Goal: Task Accomplishment & Management: Manage account settings

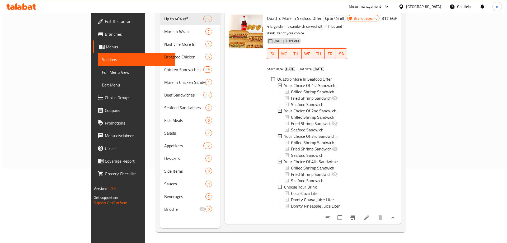
scroll to position [1, 0]
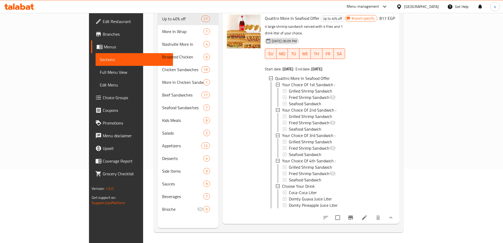
click at [354, 214] on icon "Branch-specific-item" at bounding box center [351, 217] width 6 height 6
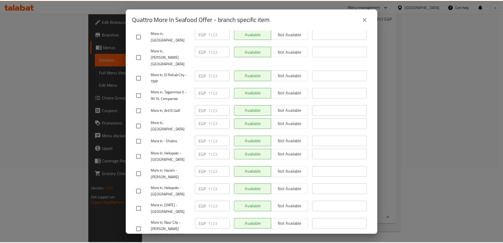
scroll to position [175, 0]
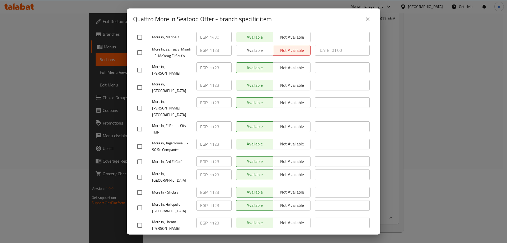
click at [361, 16] on div "Quattro More In Seafood Offer - branch specific item" at bounding box center [253, 19] width 241 height 13
click at [364, 16] on button "close" at bounding box center [367, 19] width 13 height 13
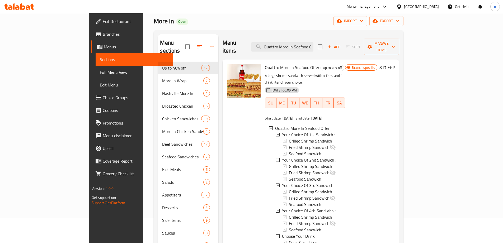
scroll to position [21, 0]
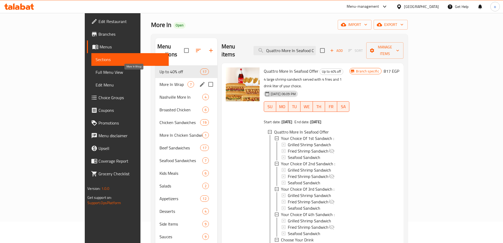
click at [160, 81] on span "More In Wrap" at bounding box center [174, 84] width 28 height 6
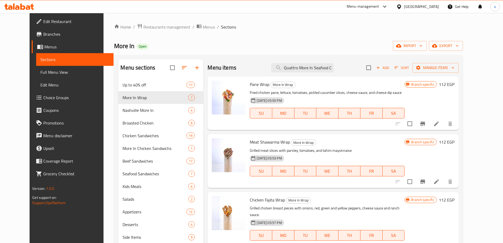
click at [129, 77] on nav "Up to 40% off 17 More In Wrap 7 Nashville More In 4 Broasted Chicken 6 Chicken …" at bounding box center [160, 179] width 85 height 207
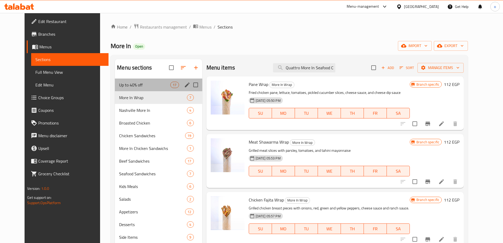
click at [129, 78] on div "Up to 40% off 17" at bounding box center [158, 84] width 87 height 13
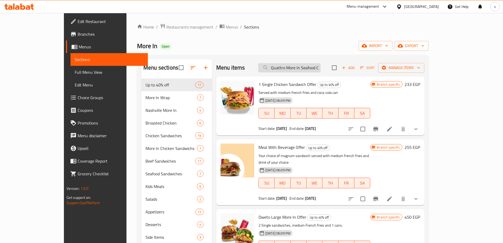
click at [308, 67] on input "Quattro More In Seafood Offer" at bounding box center [289, 67] width 62 height 9
paste input "Triple Sav"
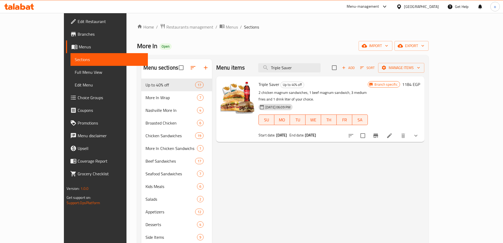
type input "Triple Saver"
click at [327, 167] on div "Menu items Triple Saver Add Sort Manage items Triple Saver Up to 40% off 2 chic…" at bounding box center [318, 180] width 212 height 243
click at [393, 132] on icon at bounding box center [389, 135] width 6 height 6
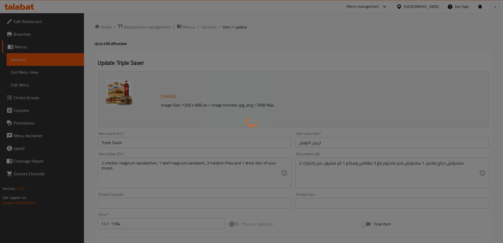
type input "اختيارك من ساندوتش الدجاج الاول:"
type input "1"
type input "اختيارك من ساندوتش الدجاج الثاني:"
type input "1"
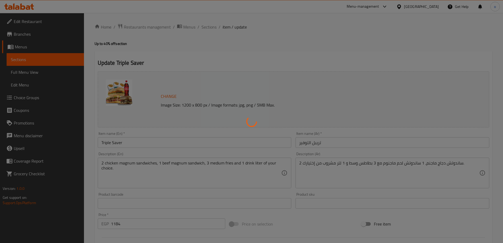
type input "1"
type input "اختيارك من ساندوتش اللحم:"
type input "1"
type input "اختر مشروبك"
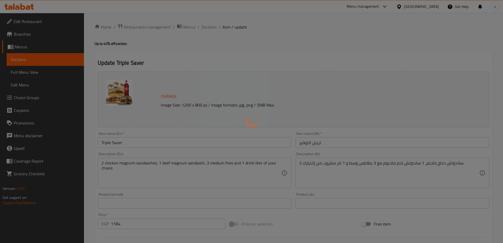
type input "1"
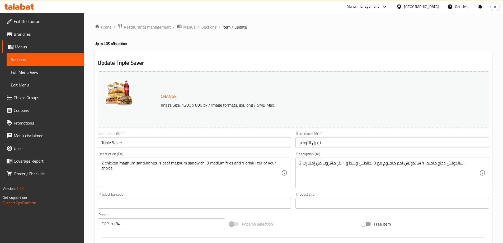
click at [289, 59] on h2 "Update Triple Saver" at bounding box center [294, 63] width 392 height 8
click at [206, 29] on span "Sections" at bounding box center [209, 27] width 15 height 6
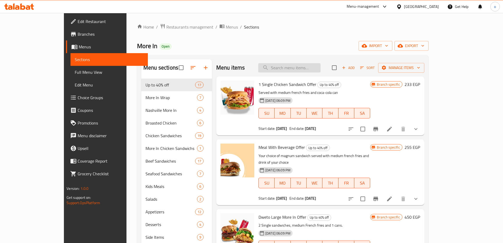
click at [308, 68] on input "search" at bounding box center [289, 67] width 62 height 9
paste input "Single Box (Trendy Family Box)"
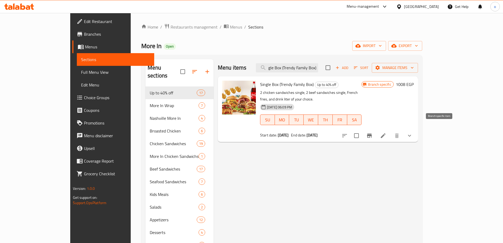
click at [373, 132] on icon "Branch-specific-item" at bounding box center [369, 135] width 6 height 6
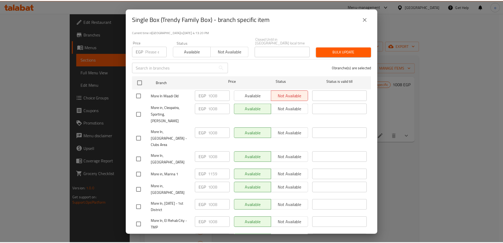
scroll to position [0, 0]
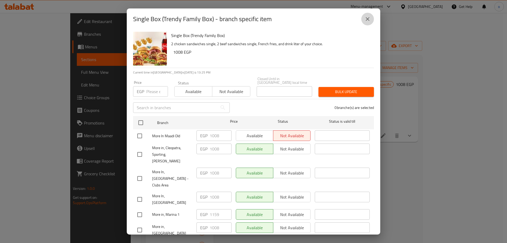
click at [366, 18] on icon "close" at bounding box center [368, 19] width 4 height 4
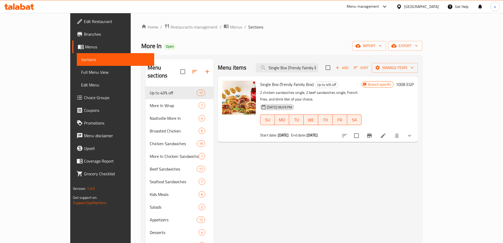
click at [373, 132] on icon "Branch-specific-item" at bounding box center [369, 135] width 6 height 6
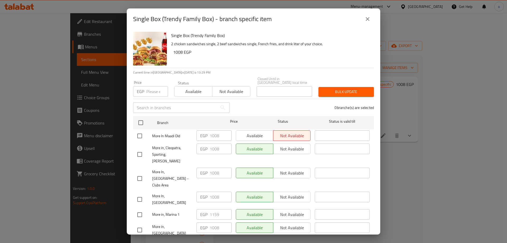
click at [362, 13] on div "Single Box (Trendy Family Box) - branch specific item" at bounding box center [253, 19] width 241 height 13
click at [365, 16] on button "close" at bounding box center [367, 19] width 13 height 13
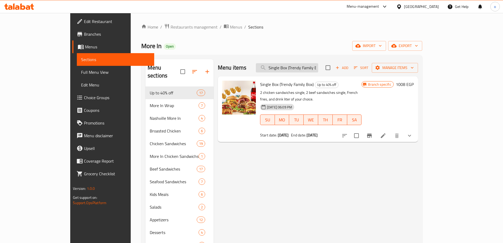
click at [315, 71] on input "Single Box (Trendy Family Box)" at bounding box center [287, 67] width 62 height 9
paste input "Hero Offer"
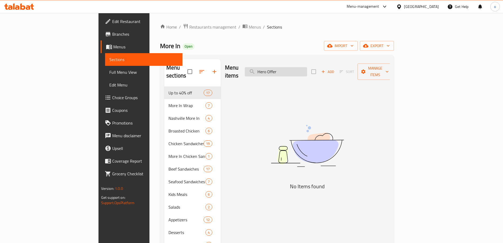
click at [307, 71] on input "Hero Offer" at bounding box center [276, 71] width 62 height 9
drag, startPoint x: 323, startPoint y: 66, endPoint x: 190, endPoint y: 62, distance: 133.4
click at [190, 63] on div "Menu sections Up to 40% off 17 More In Wrap 7 Nashville More In 4 Broasted Chic…" at bounding box center [277, 180] width 226 height 243
click at [307, 72] on input "Hero Offer" at bounding box center [276, 71] width 62 height 9
drag, startPoint x: 320, startPoint y: 69, endPoint x: 310, endPoint y: 69, distance: 10.0
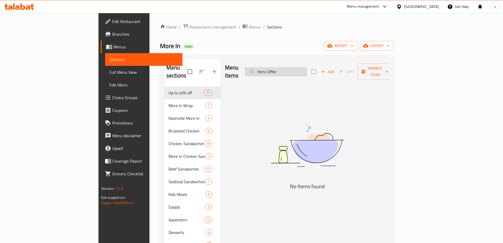
click at [307, 69] on input "Hero Offer" at bounding box center [276, 71] width 62 height 9
drag, startPoint x: 314, startPoint y: 69, endPoint x: 285, endPoint y: 69, distance: 28.8
click at [285, 69] on input "Hero Offer" at bounding box center [276, 71] width 62 height 9
paste input "Quattro More In Seafood"
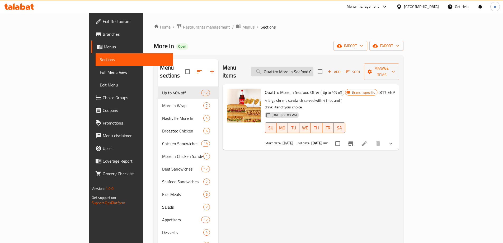
click at [314, 71] on input "Quattro More In Seafood Offer" at bounding box center [282, 71] width 62 height 9
paste input "Triple Sav"
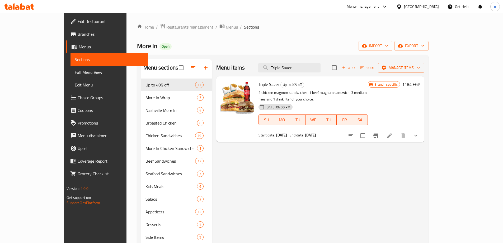
drag, startPoint x: 323, startPoint y: 67, endPoint x: 241, endPoint y: 70, distance: 82.2
click at [241, 70] on div "Menu items Triple Saver Add Sort Manage items" at bounding box center [320, 67] width 208 height 17
paste input "Single Box (Trendy Family Box)"
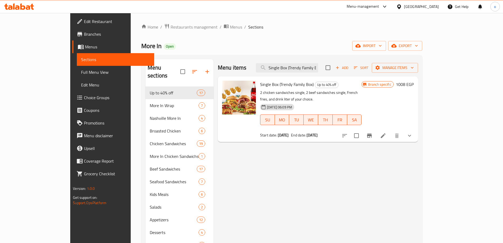
click at [260, 88] on span "Single Box (Trendy Family Box)" at bounding box center [287, 84] width 54 height 8
click at [318, 63] on input "Single Box (Trendy Family Box)" at bounding box center [287, 67] width 62 height 9
paste input "zamanuk wazaman ghayrik duet Magnum"
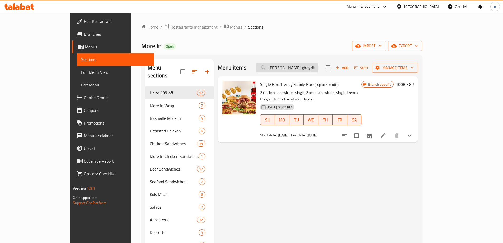
scroll to position [0, 27]
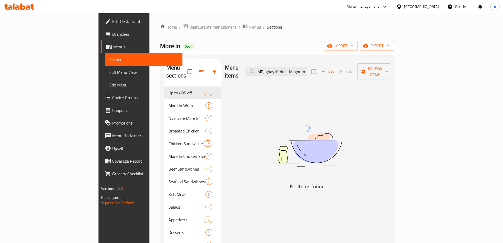
click at [327, 74] on div "Menu items zamanuk wazaman ghayrik duet Magnum Add Sort Manage items" at bounding box center [307, 71] width 165 height 25
click at [307, 71] on input "zamanuk wazaman ghayrik duet Magnum" at bounding box center [276, 71] width 62 height 9
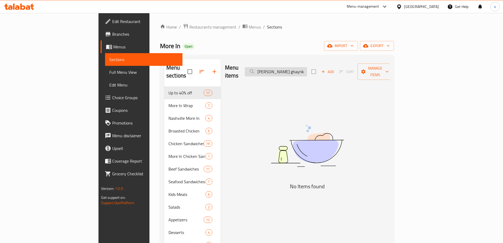
click at [307, 68] on input "zamanuk wazaman ghayrik duet Magnum" at bounding box center [276, 71] width 62 height 9
drag, startPoint x: 312, startPoint y: 67, endPoint x: 380, endPoint y: 67, distance: 67.6
click at [380, 67] on div "Menu items zamanuk wazaman ghayrik duet Magnum Add Sort Manage items" at bounding box center [307, 71] width 165 height 25
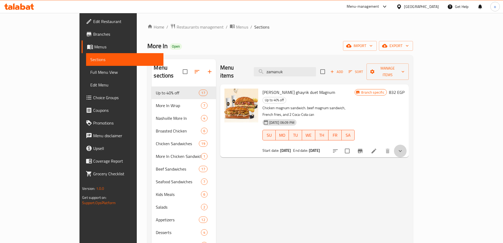
click at [407, 144] on button "show more" at bounding box center [400, 150] width 13 height 13
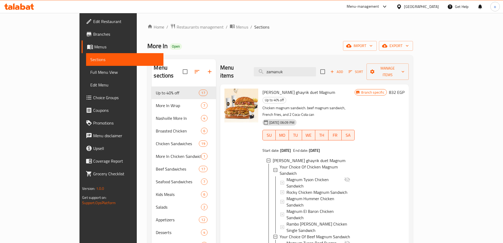
drag, startPoint x: 310, startPoint y: 67, endPoint x: 270, endPoint y: 66, distance: 40.2
click at [270, 66] on div "Menu items zamanuk Add Sort Manage items" at bounding box center [314, 71] width 189 height 25
paste input "Duetto Wrap"
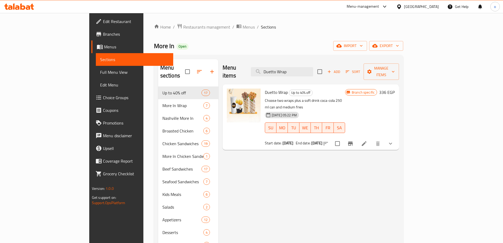
click at [397, 137] on button "show more" at bounding box center [390, 143] width 13 height 13
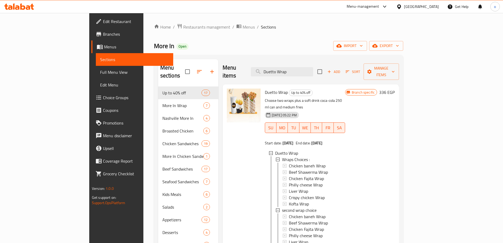
drag, startPoint x: 333, startPoint y: 65, endPoint x: 271, endPoint y: 68, distance: 62.7
click at [271, 68] on div "Menu items Duetto Wrap Add Sort Manage items" at bounding box center [311, 71] width 176 height 25
paste input "weto Large More In Offer"
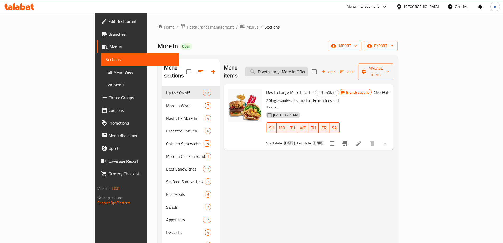
click at [308, 67] on input "Dweto Large More In Offer" at bounding box center [276, 71] width 62 height 9
paste input "1 Single Chicken Sandwich"
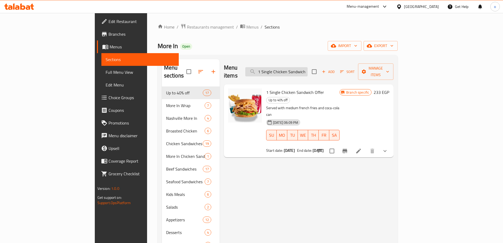
click at [308, 69] on input "1 Single Chicken Sandwich Offer" at bounding box center [276, 71] width 62 height 9
paste input "Meal With Beverage"
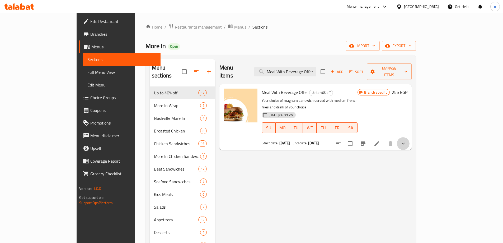
click at [410, 137] on button "show more" at bounding box center [403, 143] width 13 height 13
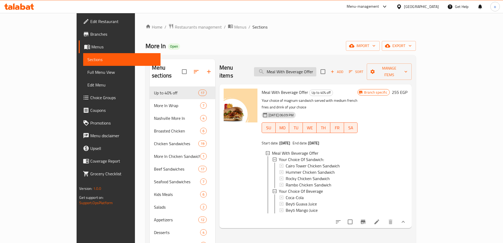
click at [301, 69] on input "Meal With Beverage Offer" at bounding box center [285, 71] width 62 height 9
click at [315, 69] on input "Meal With Beverage Offer" at bounding box center [285, 71] width 62 height 9
paste input "769101"
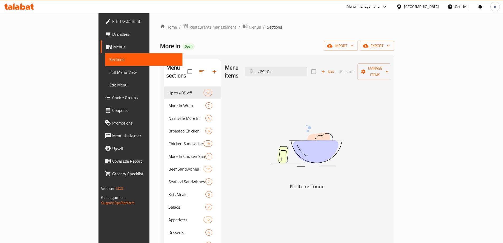
drag, startPoint x: 313, startPoint y: 69, endPoint x: 277, endPoint y: 67, distance: 36.7
click at [275, 69] on div "Menu items 769101 Add Sort Manage items" at bounding box center [307, 71] width 165 height 25
type input "769101"
click at [294, 49] on div "More In Open import export" at bounding box center [277, 46] width 234 height 10
click at [307, 68] on input "769101" at bounding box center [276, 71] width 62 height 9
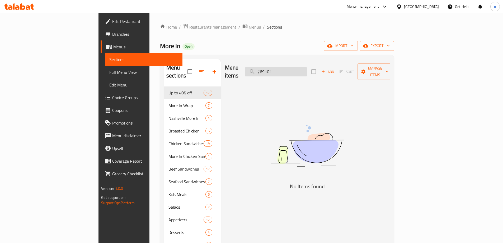
drag, startPoint x: 314, startPoint y: 67, endPoint x: 292, endPoint y: 63, distance: 21.7
click at [292, 67] on input "769101" at bounding box center [276, 71] width 62 height 9
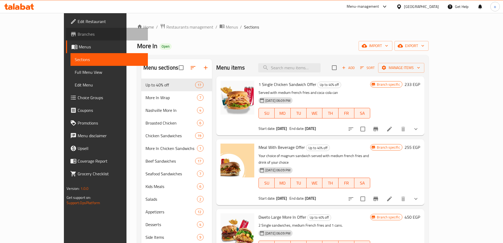
click at [78, 31] on span "Branches" at bounding box center [111, 34] width 66 height 6
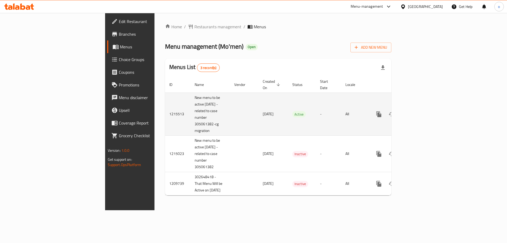
drag, startPoint x: 218, startPoint y: 117, endPoint x: 389, endPoint y: 114, distance: 171.4
click at [389, 114] on tr "1215513 New menu to be active 1/1/2024 - related to case number 305061382-cg mi…" at bounding box center [296, 113] width 263 height 43
click at [419, 112] on icon "enhanced table" at bounding box center [417, 114] width 5 height 5
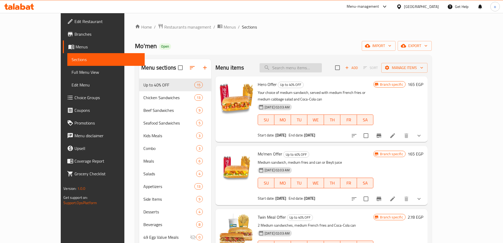
click at [320, 69] on input "search" at bounding box center [291, 67] width 62 height 9
paste input "Hero Offer"
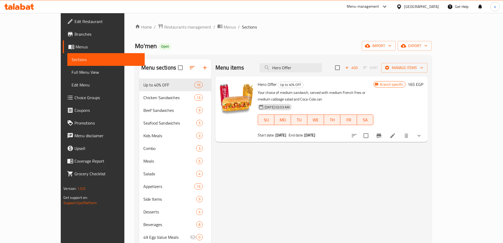
drag, startPoint x: 326, startPoint y: 68, endPoint x: 272, endPoint y: 68, distance: 54.4
click at [272, 68] on div "Menu items Hero Offer Add Sort Manage items" at bounding box center [322, 67] width 212 height 17
paste input "Mo'men"
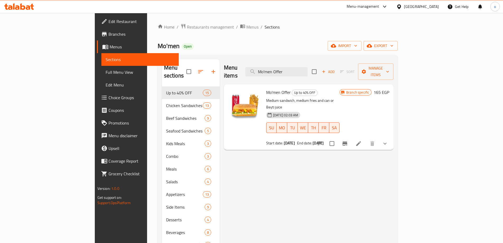
click at [323, 62] on div "Menu items Mo'men Offer Add Sort Manage items" at bounding box center [309, 71] width 170 height 25
drag, startPoint x: 329, startPoint y: 67, endPoint x: 265, endPoint y: 74, distance: 64.3
click at [265, 74] on div "Menu items Mo'men Offer Add Sort Manage items" at bounding box center [309, 71] width 170 height 25
paste input "eal With Beverage"
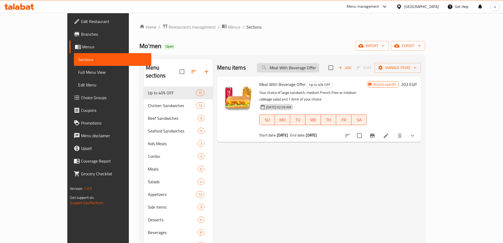
click at [319, 66] on input "Meal With Beverage Offer" at bounding box center [288, 67] width 62 height 9
paste input "Twin Meal"
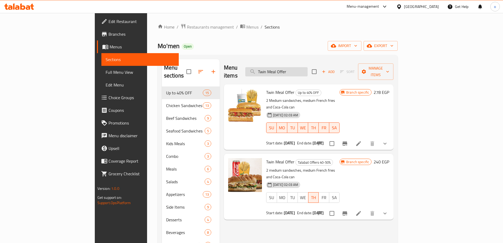
click at [308, 67] on input "Twin Meal Offer" at bounding box center [276, 71] width 62 height 9
paste input "Akela"
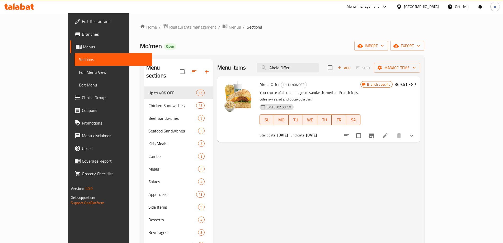
click at [390, 167] on div "Menu items Akela Offer Add Sort Manage items Akela Offer Up to 40% OFF Your cho…" at bounding box center [316, 238] width 207 height 359
click at [418, 129] on button "show more" at bounding box center [411, 135] width 13 height 13
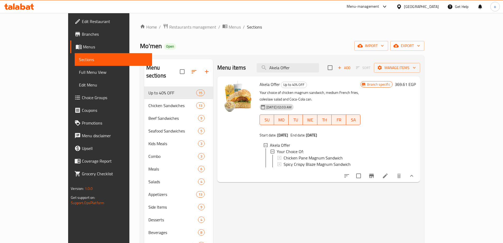
paste input "Twin Meal"
drag, startPoint x: 324, startPoint y: 69, endPoint x: 273, endPoint y: 69, distance: 50.4
click at [273, 69] on div "Menu items Twin Meal Offer Add Sort Manage items" at bounding box center [318, 67] width 203 height 17
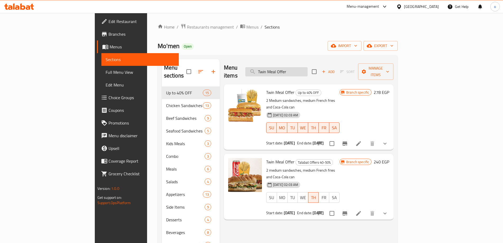
click at [306, 69] on input "Twin Meal Offer" at bounding box center [276, 71] width 62 height 9
paste input "Akela"
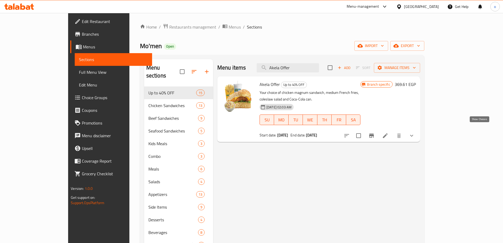
type input "Akela Offer"
click at [415, 132] on icon "show more" at bounding box center [412, 135] width 6 height 6
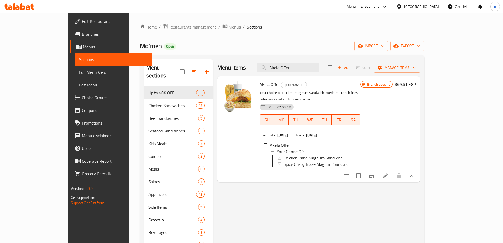
click at [301, 204] on div "Menu items Akela Offer Add Sort Manage items Akela Offer Up to 40% OFF Your cho…" at bounding box center [316, 238] width 207 height 359
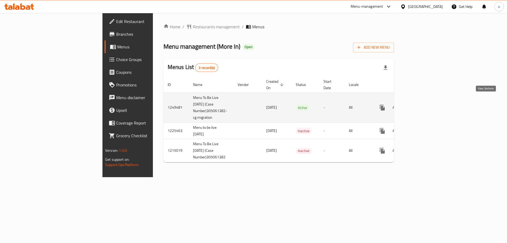
click at [427, 103] on link "enhanced table" at bounding box center [420, 107] width 13 height 13
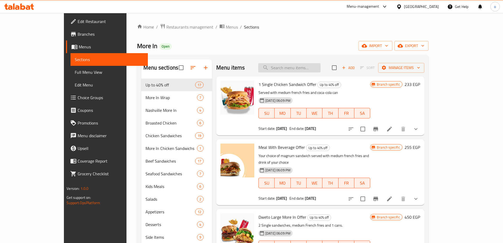
click at [302, 71] on input "search" at bounding box center [289, 67] width 62 height 9
paste input "Quattro More In Seafood Offer"
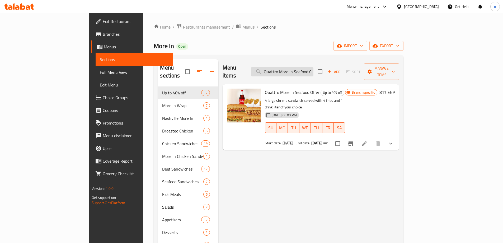
click at [305, 67] on input "Quattro More In Seafood Offer" at bounding box center [282, 71] width 62 height 9
click at [304, 67] on input "Quattro More In Seafood Offer" at bounding box center [282, 71] width 62 height 9
paste input "Duetto Wrap"
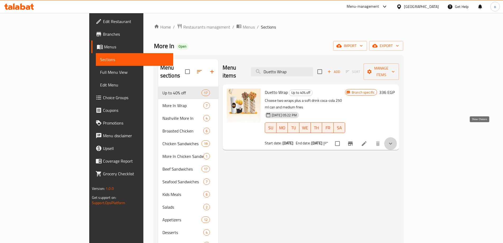
click at [394, 140] on icon "show more" at bounding box center [390, 143] width 6 height 6
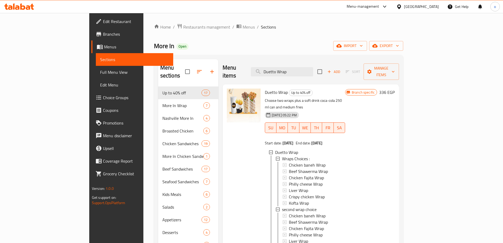
drag, startPoint x: 326, startPoint y: 67, endPoint x: 273, endPoint y: 72, distance: 53.6
click at [273, 72] on div "Menu items Duetto Wrap Add Sort Manage items" at bounding box center [311, 71] width 176 height 25
drag, startPoint x: 323, startPoint y: 69, endPoint x: 278, endPoint y: 62, distance: 44.9
click at [278, 62] on div "Menu items Duetto Wrap Add Sort Manage items" at bounding box center [311, 71] width 176 height 25
paste input "weto Large More In Offer"
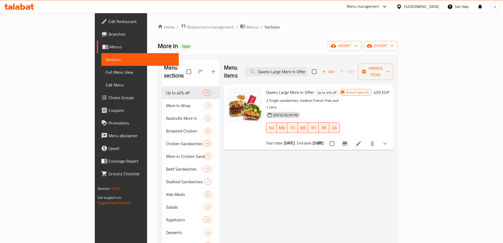
type input "Dweto Large More In Offer"
click at [351, 137] on button "Branch-specific-item" at bounding box center [345, 143] width 13 height 13
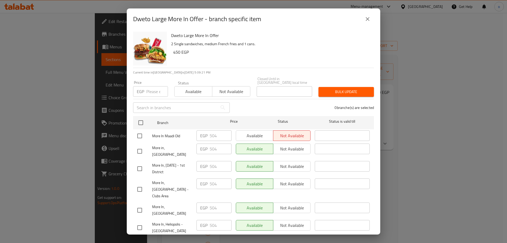
click at [362, 24] on div "Dweto Large More In Offer - branch specific item" at bounding box center [253, 19] width 241 height 13
click at [370, 20] on icon "close" at bounding box center [367, 19] width 6 height 6
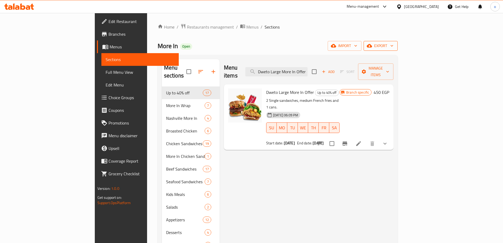
click at [395, 45] on icon "button" at bounding box center [391, 45] width 5 height 5
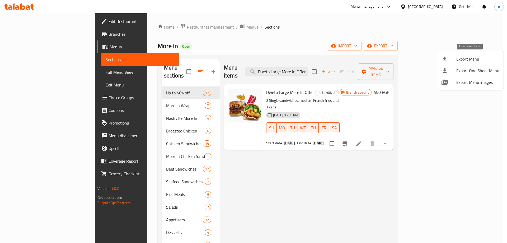
click at [475, 62] on span "Export Menu" at bounding box center [477, 59] width 43 height 6
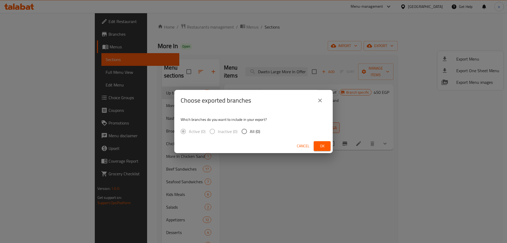
click at [250, 127] on label "All (0)" at bounding box center [249, 131] width 21 height 11
click at [250, 127] on input "All (0)" at bounding box center [244, 131] width 11 height 11
radio input "true"
drag, startPoint x: 320, startPoint y: 141, endPoint x: 293, endPoint y: 148, distance: 28.1
click at [320, 141] on div "Cancel Ok" at bounding box center [253, 146] width 158 height 14
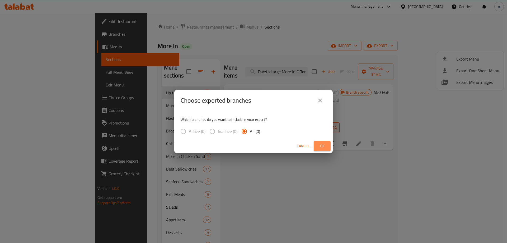
click at [326, 147] on button "Ok" at bounding box center [322, 146] width 17 height 10
click at [324, 148] on span "Ok" at bounding box center [322, 146] width 8 height 7
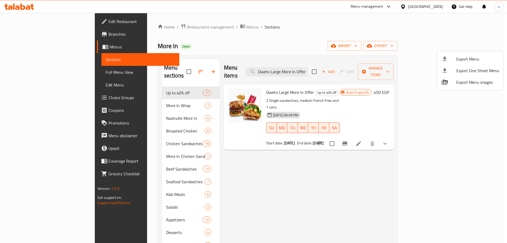
click at [306, 45] on div at bounding box center [253, 121] width 507 height 243
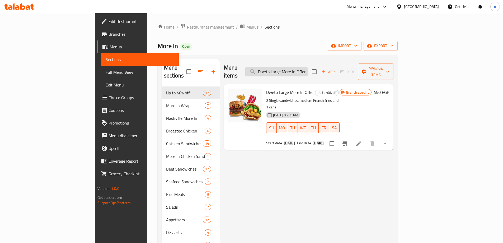
click at [308, 70] on input "Dweto Large More In Offer" at bounding box center [276, 71] width 62 height 9
click at [308, 71] on input "Dweto Large More In Offer" at bounding box center [276, 71] width 62 height 9
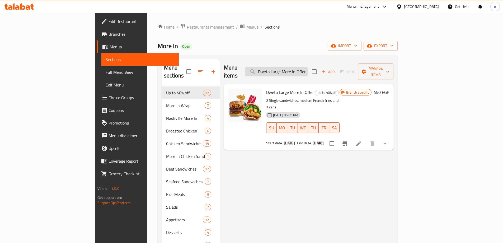
click at [308, 71] on input "Dweto Large More In Offer" at bounding box center [276, 71] width 62 height 9
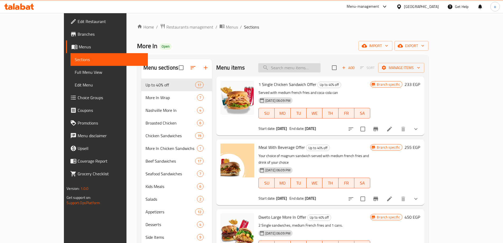
click at [303, 72] on input "search" at bounding box center [289, 67] width 62 height 9
paste input "Quattro More In Seafood Offer"
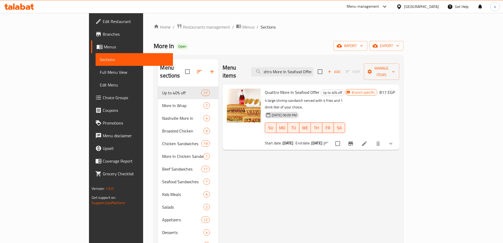
type input "Quattro More In Seafood Offer"
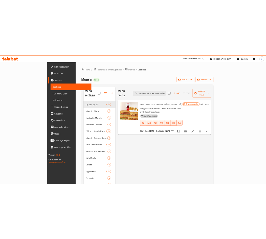
scroll to position [0, 0]
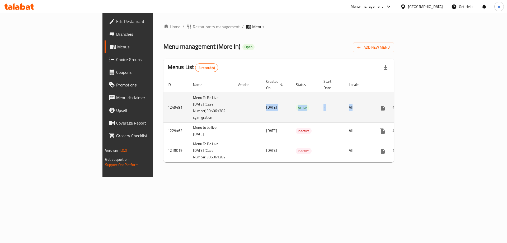
drag, startPoint x: 189, startPoint y: 101, endPoint x: 407, endPoint y: 97, distance: 217.9
click at [396, 95] on tr "1249481 Menu To Be Live [DATE] (Case Number)305061382-cg migration [DATE] Activ…" at bounding box center [297, 107] width 268 height 30
click at [427, 102] on link "enhanced table" at bounding box center [420, 107] width 13 height 13
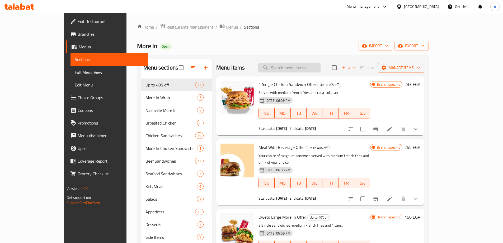
click at [309, 66] on input "search" at bounding box center [289, 67] width 62 height 9
paste input "Quattro More In Seafood Offer"
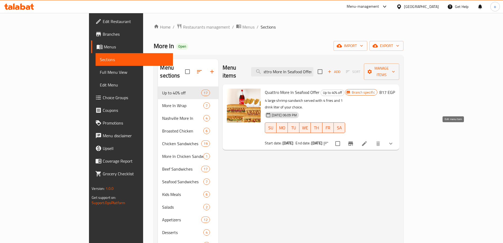
type input "Quattro More In Seafood Offer"
click at [368, 140] on icon at bounding box center [364, 143] width 6 height 6
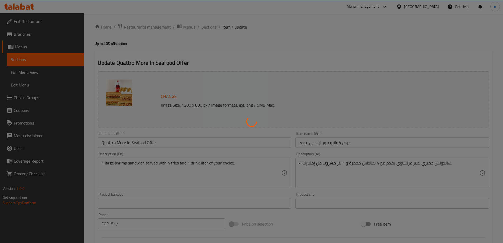
type input "إختيارك من [PERSON_NAME] :"
type input "1"
type input "إختيارك من [PERSON_NAME] :"
type input "1"
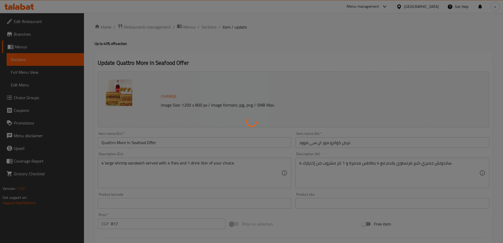
type input "1"
type input "إختيارك من [PERSON_NAME] :"
type input "1"
type input "إختيارك من [PERSON_NAME] :"
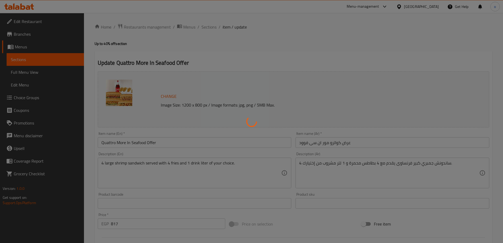
type input "1"
type input "اختر مشروبك"
type input "1"
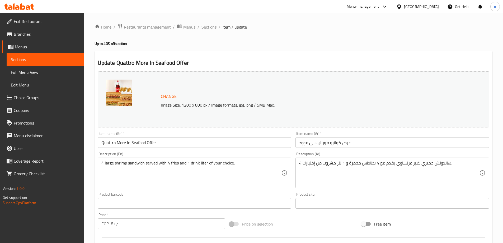
click at [183, 28] on span "Menus" at bounding box center [189, 27] width 12 height 6
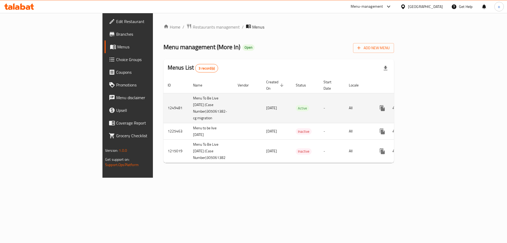
click at [424, 105] on icon "enhanced table" at bounding box center [420, 108] width 6 height 6
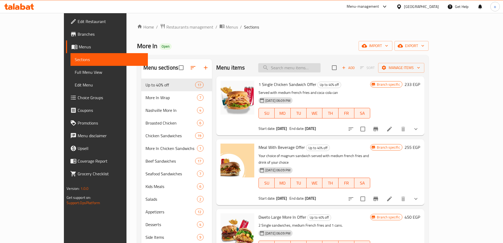
click at [305, 64] on input "search" at bounding box center [289, 67] width 62 height 9
paste input "Quattro More In Seafood Offer"
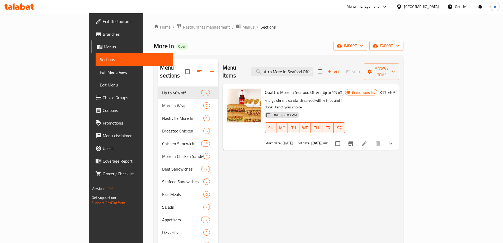
type input "Quattro More In Seafood Offer"
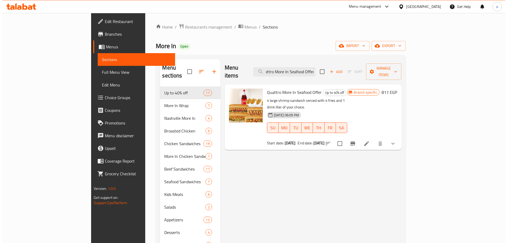
scroll to position [0, 0]
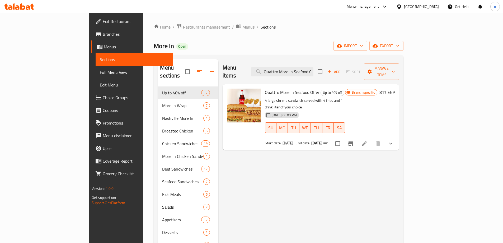
click at [403, 51] on div "Home / Restaurants management / Menus / Sections More In Open import export Men…" at bounding box center [279, 165] width 250 height 283
click at [399, 48] on span "export" at bounding box center [387, 46] width 26 height 7
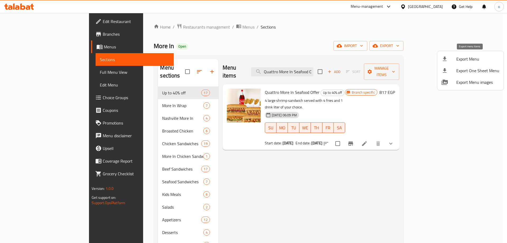
click at [477, 56] on span "Export Menu" at bounding box center [477, 59] width 43 height 6
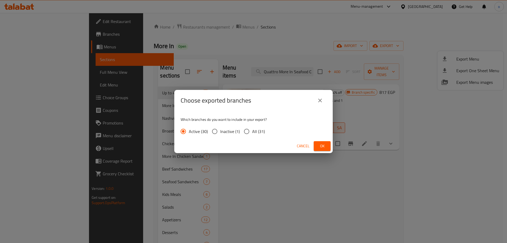
click at [257, 130] on span "All (31)" at bounding box center [258, 131] width 13 height 6
click at [252, 130] on input "All (31)" at bounding box center [246, 131] width 11 height 11
radio input "true"
click at [321, 145] on span "Ok" at bounding box center [322, 146] width 8 height 7
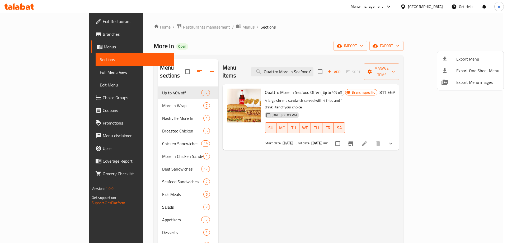
click at [363, 180] on div at bounding box center [253, 121] width 507 height 243
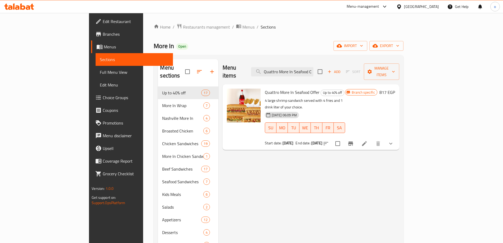
click at [312, 166] on div "Menu items Quattro More In Seafood Offer Add Sort Manage items Quattro More In …" at bounding box center [308, 180] width 181 height 243
drag, startPoint x: 260, startPoint y: 84, endPoint x: 307, endPoint y: 86, distance: 47.3
click at [304, 88] on h6 "Quattro More In Seafood Offer Up to 40% off" at bounding box center [305, 91] width 81 height 7
click at [345, 88] on h6 "Quattro More In Seafood Offer Up to 40% off" at bounding box center [305, 91] width 81 height 7
click at [317, 170] on div "Menu items Quattro More In Seafood Offer Add Sort Manage items Quattro More In …" at bounding box center [308, 180] width 181 height 243
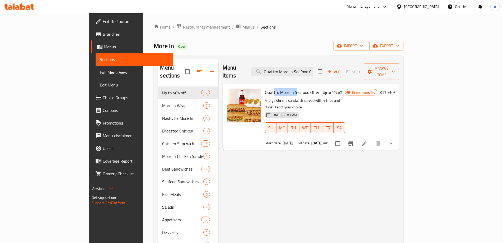
drag, startPoint x: 251, startPoint y: 80, endPoint x: 275, endPoint y: 88, distance: 24.9
click at [274, 86] on div "Quattro More In Seafood Offer Up to 40% off 4 large shrimp sandwich served with…" at bounding box center [305, 116] width 85 height 61
click at [276, 97] on p "4 large shrimp sandwich served with 4 fries and 1 drink liter of your choice." at bounding box center [305, 103] width 81 height 13
drag, startPoint x: 275, startPoint y: 84, endPoint x: 318, endPoint y: 91, distance: 43.9
click at [279, 88] on span "Quattro More In Seafood Offer" at bounding box center [292, 92] width 55 height 8
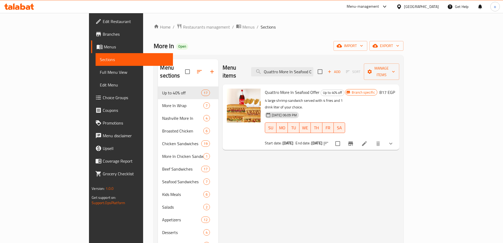
click at [345, 97] on p "4 large shrimp sandwich served with 4 fries and 1 drink liter of your choice." at bounding box center [305, 103] width 81 height 13
click at [399, 49] on span "export" at bounding box center [387, 46] width 26 height 7
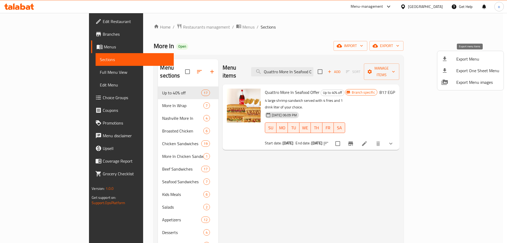
click at [478, 59] on span "Export Menu" at bounding box center [477, 59] width 43 height 6
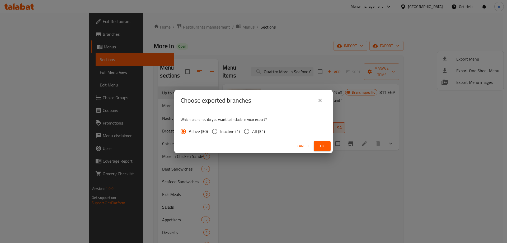
click at [258, 134] on span "All (31)" at bounding box center [258, 131] width 13 height 6
click at [252, 134] on input "All (31)" at bounding box center [246, 131] width 11 height 11
radio input "true"
click at [321, 146] on span "Ok" at bounding box center [322, 146] width 8 height 7
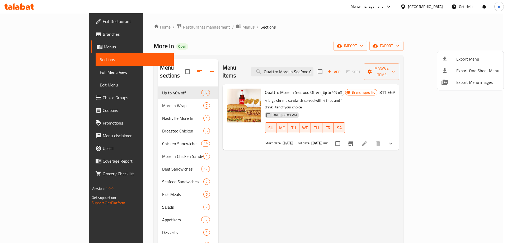
click at [441, 129] on div at bounding box center [253, 121] width 507 height 243
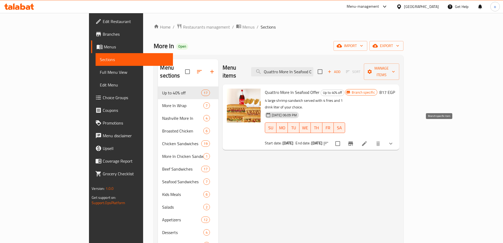
click at [353, 141] on icon "Branch-specific-item" at bounding box center [350, 143] width 5 height 4
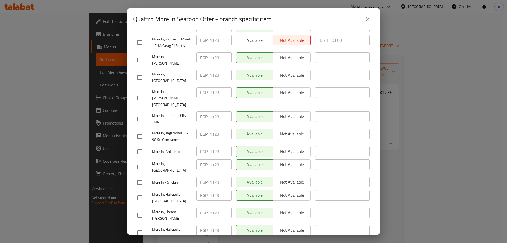
scroll to position [132, 0]
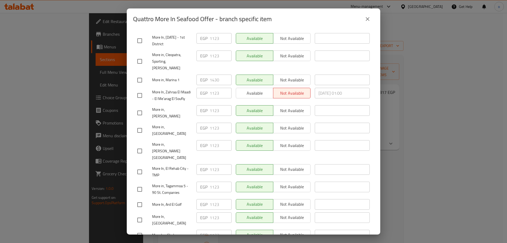
click at [139, 74] on input "checkbox" at bounding box center [139, 79] width 11 height 11
checkbox input "true"
click at [248, 164] on div "Available Not available" at bounding box center [273, 169] width 75 height 11
drag, startPoint x: 218, startPoint y: 65, endPoint x: 199, endPoint y: 66, distance: 18.5
click at [199, 74] on div "EGP 1430 ​" at bounding box center [214, 79] width 35 height 11
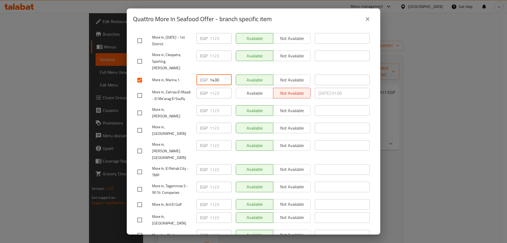
paste input "309"
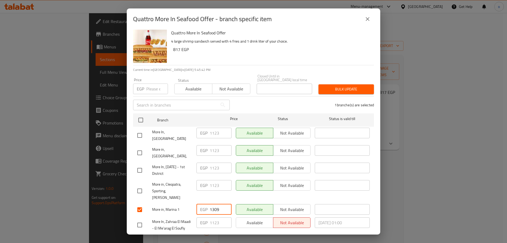
scroll to position [0, 0]
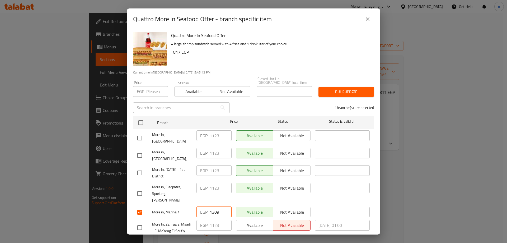
type input "1309"
click at [147, 90] on input "number" at bounding box center [157, 91] width 22 height 11
paste input "1309"
type input "1309"
click at [345, 88] on span "Bulk update" at bounding box center [346, 91] width 47 height 7
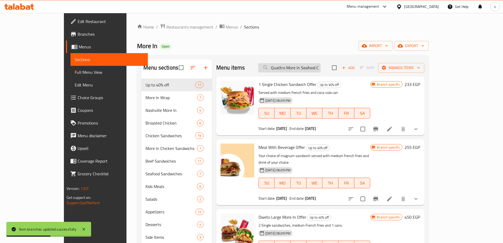
click at [312, 66] on input "Quattro More In Seafood Offer" at bounding box center [289, 67] width 62 height 9
paste input "Triple Sav"
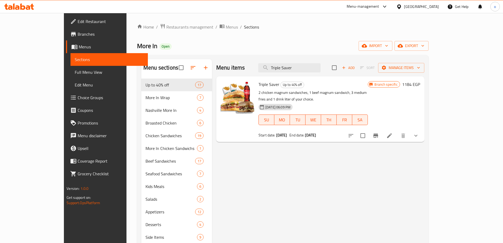
type input "Triple Saver"
click at [379, 132] on icon "Branch-specific-item" at bounding box center [376, 135] width 6 height 6
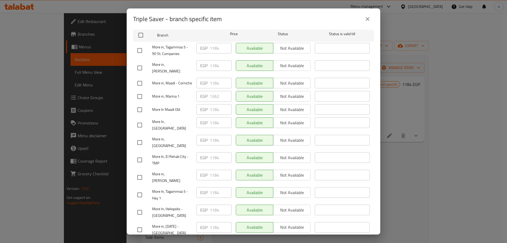
scroll to position [79, 0]
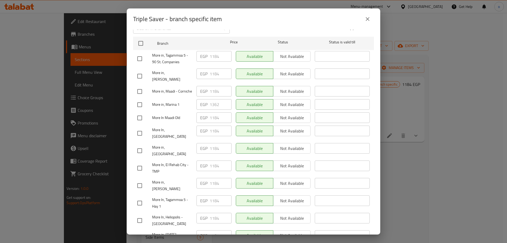
click at [143, 107] on input "checkbox" at bounding box center [139, 104] width 11 height 11
checkbox input "true"
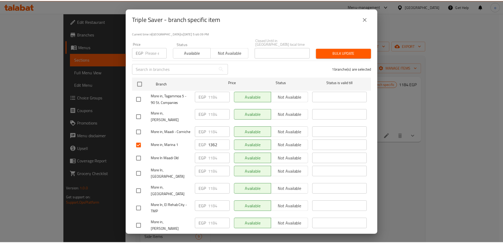
scroll to position [0, 0]
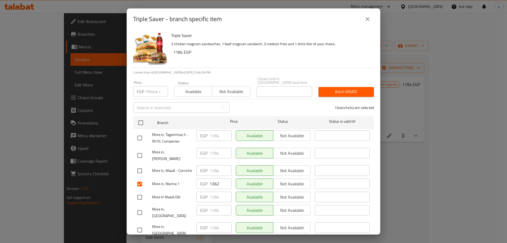
click at [147, 90] on input "number" at bounding box center [157, 91] width 22 height 11
paste input "1247"
type input "1247"
click at [342, 88] on span "Bulk update" at bounding box center [346, 91] width 47 height 7
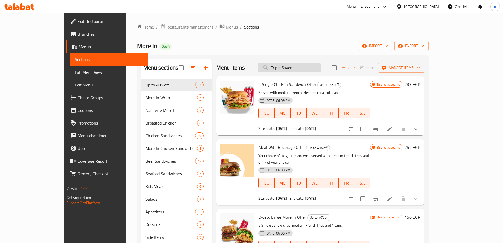
drag, startPoint x: 311, startPoint y: 66, endPoint x: 298, endPoint y: 66, distance: 13.2
click at [298, 66] on input "Triple Saver" at bounding box center [289, 67] width 62 height 9
click at [308, 66] on input "Triple Saver" at bounding box center [289, 67] width 62 height 9
click at [316, 67] on input "Triple Saver" at bounding box center [289, 67] width 62 height 9
drag, startPoint x: 319, startPoint y: 67, endPoint x: 274, endPoint y: 67, distance: 44.9
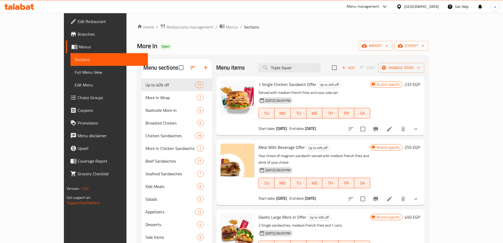
click at [274, 67] on div "Menu items Triple Saver Add Sort Manage items" at bounding box center [320, 67] width 208 height 17
paste input "Single Box (Trendy Family Box)"
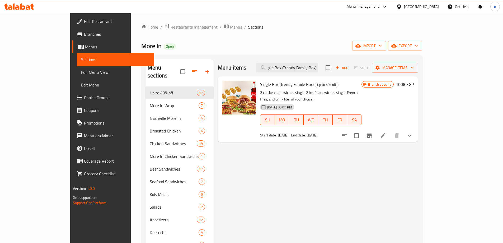
type input "Single Box (Trendy Family Box)"
click at [372, 133] on icon "Branch-specific-item" at bounding box center [369, 135] width 5 height 4
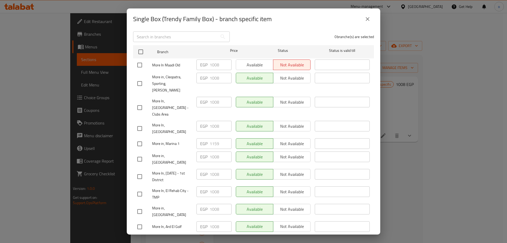
scroll to position [79, 0]
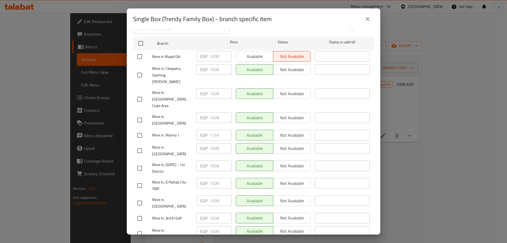
click at [138, 130] on input "checkbox" at bounding box center [139, 135] width 11 height 11
checkbox input "true"
click at [207, 130] on div "EGP 1159 ​" at bounding box center [214, 135] width 35 height 11
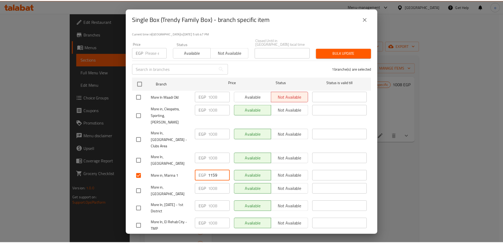
scroll to position [26, 0]
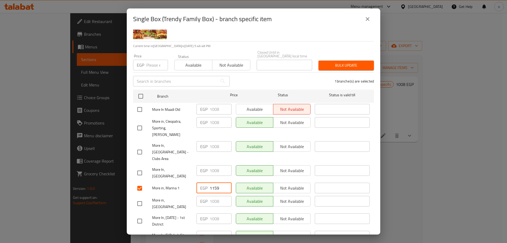
click at [150, 62] on input "number" at bounding box center [157, 65] width 22 height 11
paste input "1061"
type input "1061"
click at [343, 64] on span "Bulk update" at bounding box center [346, 65] width 47 height 7
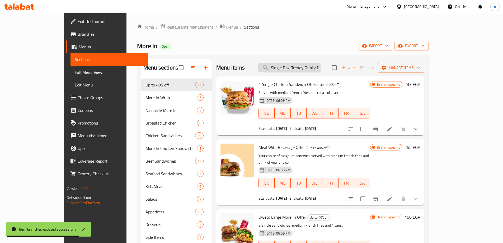
click at [313, 67] on input "Single Box (Trendy Family Box)" at bounding box center [289, 67] width 62 height 9
paste input "zamanuk wazaman ghayrik duet Magnum"
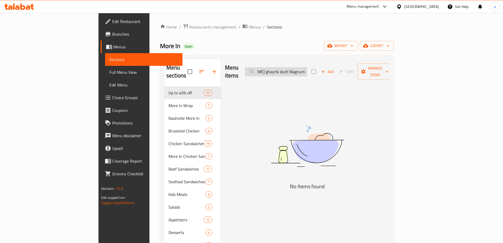
click at [307, 69] on input "zamanuk wazaman ghayrik duet Magnum" at bounding box center [276, 71] width 62 height 9
click at [306, 69] on input "zamanuk wazaman ghayrik duet Magnum" at bounding box center [276, 71] width 62 height 9
click at [305, 69] on input "zamanuk wazaman ghayrik duet Magnum" at bounding box center [276, 71] width 62 height 9
click at [307, 68] on input "zamanuk wazaman ghayrik duet Magnum" at bounding box center [276, 71] width 62 height 9
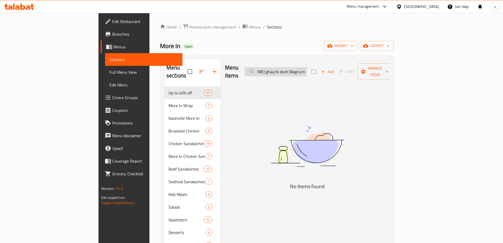
click at [306, 72] on input "zamanuk wazaman ghayrik duet Magnum" at bounding box center [276, 71] width 62 height 9
drag, startPoint x: 306, startPoint y: 69, endPoint x: 343, endPoint y: 62, distance: 38.2
click at [343, 62] on div "Menu items zamanuk wazaman ghayrik duet Magnum Add Sort Manage items" at bounding box center [307, 71] width 165 height 25
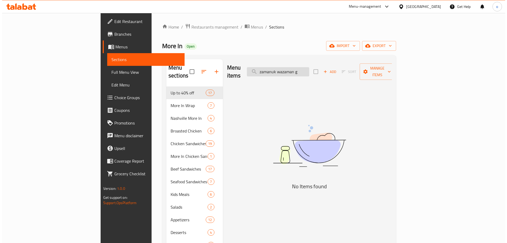
scroll to position [0, 0]
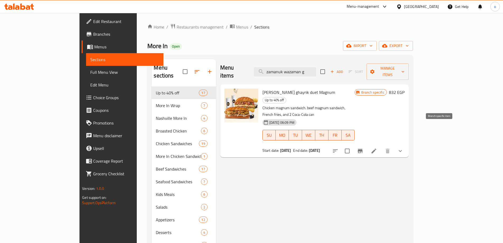
type input "zamanuk wazaman g"
click at [367, 144] on button "Branch-specific-item" at bounding box center [360, 150] width 13 height 13
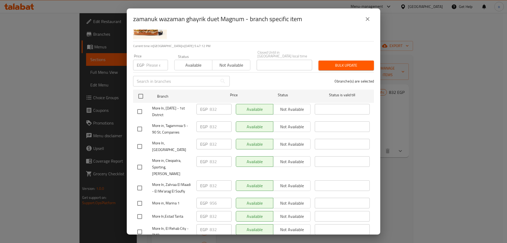
scroll to position [53, 0]
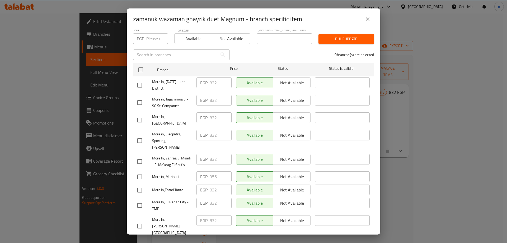
click at [141, 171] on input "checkbox" at bounding box center [139, 176] width 11 height 11
checkbox input "true"
click at [283, 56] on div "1 branche(s) are selected" at bounding box center [305, 54] width 144 height 19
click at [179, 50] on input "text" at bounding box center [175, 54] width 85 height 11
paste input "875"
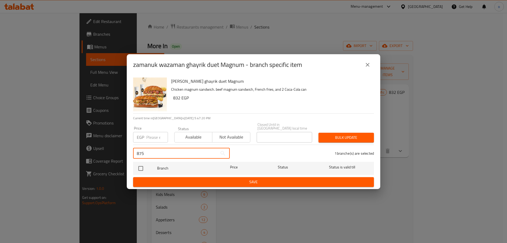
scroll to position [0, 0]
type input "875"
click at [154, 135] on input "number" at bounding box center [157, 137] width 22 height 11
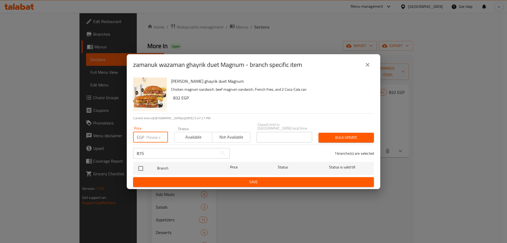
paste input "875"
type input "875"
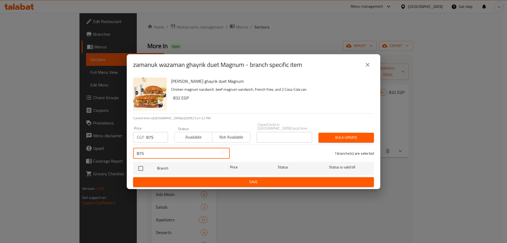
drag, startPoint x: 149, startPoint y: 151, endPoint x: 133, endPoint y: 153, distance: 15.8
click at [133, 153] on input "875" at bounding box center [175, 153] width 85 height 11
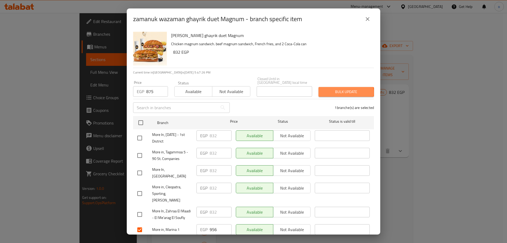
click at [333, 89] on span "Bulk update" at bounding box center [346, 91] width 47 height 7
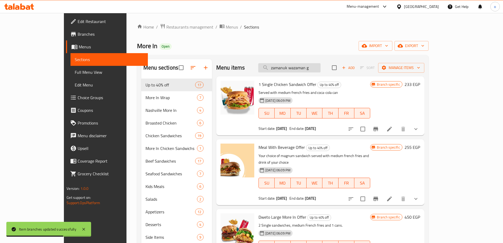
click at [309, 67] on input "zamanuk wazaman g" at bounding box center [289, 67] width 62 height 9
paste input "Duetto Wrap"
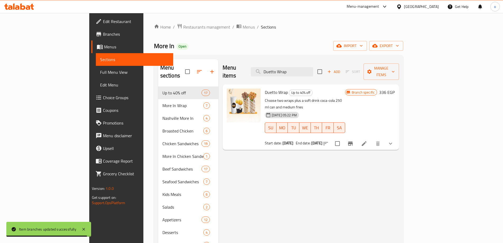
type input "Duetto Wrap"
click at [357, 137] on button "Branch-specific-item" at bounding box center [350, 143] width 13 height 13
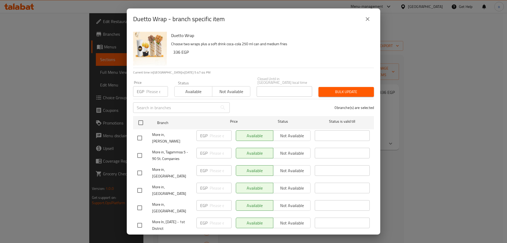
click at [261, 109] on div "0 branche(s) are selected" at bounding box center [305, 107] width 144 height 19
click at [151, 87] on input "number" at bounding box center [157, 91] width 22 height 11
paste input "345"
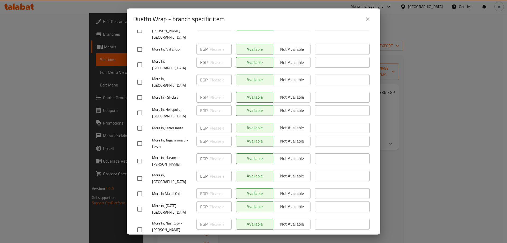
scroll to position [238, 0]
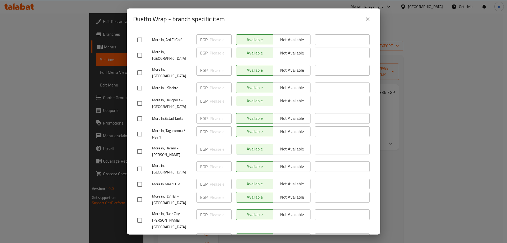
type input "345"
click at [142, 233] on input "checkbox" at bounding box center [139, 238] width 11 height 11
checkbox input "true"
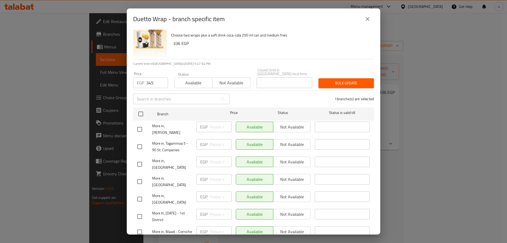
scroll to position [0, 0]
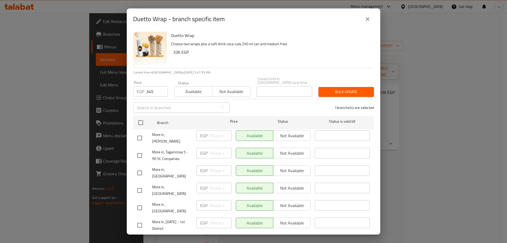
click at [343, 90] on span "Bulk update" at bounding box center [346, 91] width 47 height 7
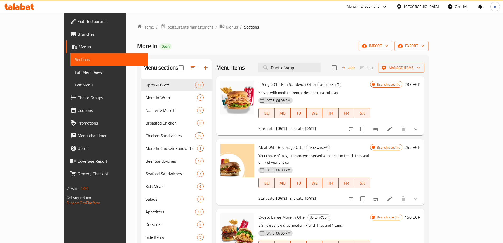
drag, startPoint x: 322, startPoint y: 69, endPoint x: 228, endPoint y: 71, distance: 93.8
click at [228, 71] on div "Menu items Duetto Wrap Add Sort Manage items" at bounding box center [320, 67] width 208 height 17
paste input "weto Large More In Offer"
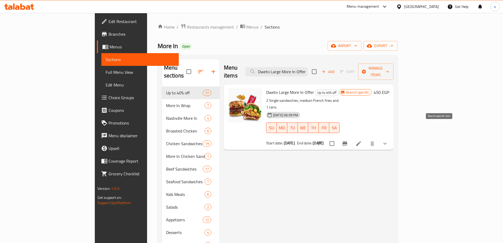
type input "Dweto Large More In Offer"
click at [351, 137] on button "Branch-specific-item" at bounding box center [345, 143] width 13 height 13
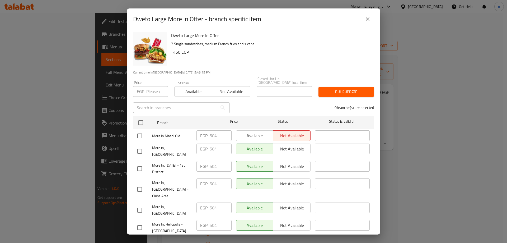
click at [263, 102] on div "0 branche(s) are selected" at bounding box center [305, 107] width 144 height 19
click at [149, 86] on input "number" at bounding box center [157, 91] width 22 height 11
paste input "531"
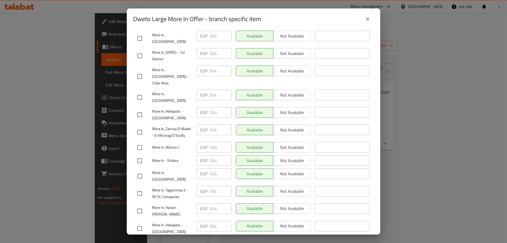
scroll to position [106, 0]
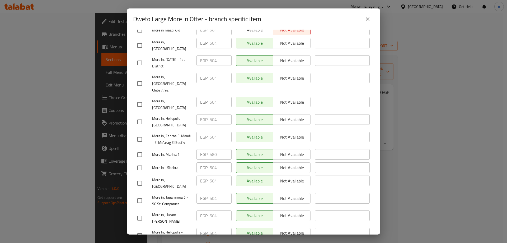
type input "531"
click at [137, 149] on input "checkbox" at bounding box center [139, 154] width 11 height 11
checkbox input "true"
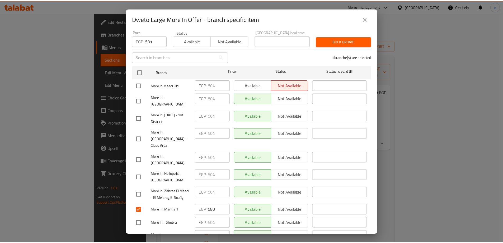
scroll to position [0, 0]
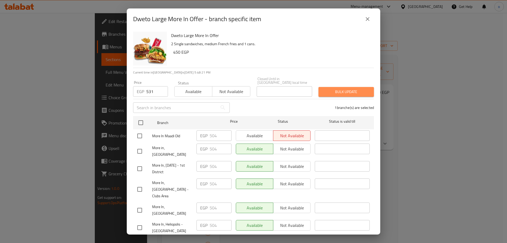
click at [349, 91] on button "Bulk update" at bounding box center [346, 92] width 55 height 10
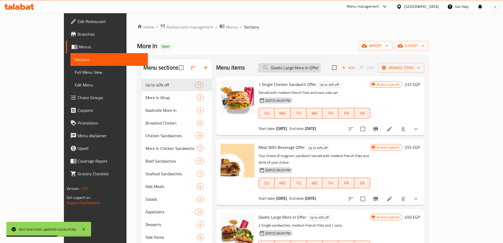
click at [308, 68] on input "Dweto Large More In Offer" at bounding box center [289, 67] width 62 height 9
paste input "1 Single Chicken Sandwich"
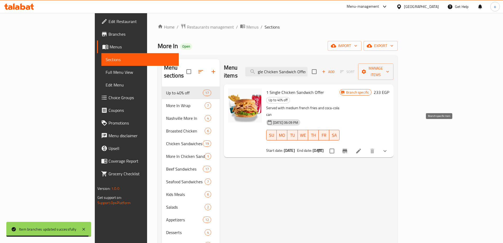
type input "1 Single Chicken Sandwich Offer"
click at [347, 149] on icon "Branch-specific-item" at bounding box center [345, 151] width 5 height 4
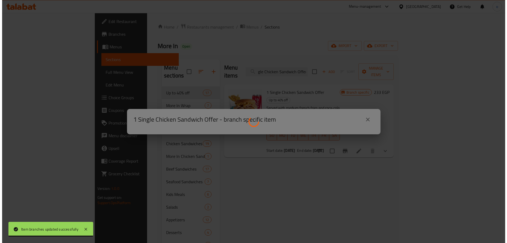
scroll to position [0, 0]
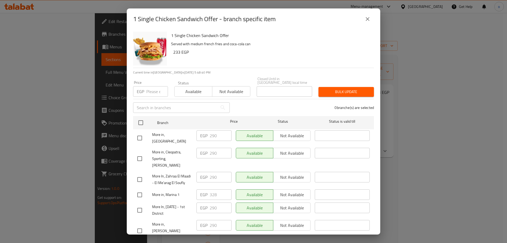
click at [247, 106] on div "0 branche(s) are selected" at bounding box center [305, 107] width 144 height 19
click at [153, 88] on input "number" at bounding box center [157, 91] width 22 height 11
paste input "301"
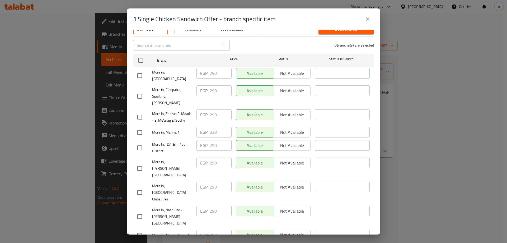
scroll to position [53, 0]
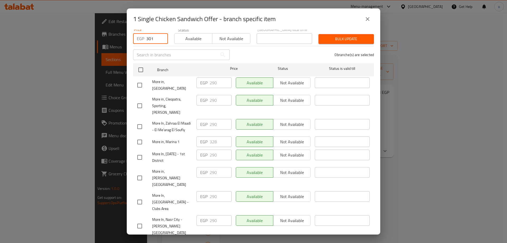
type input "301"
click at [139, 136] on input "checkbox" at bounding box center [139, 141] width 11 height 11
checkbox input "true"
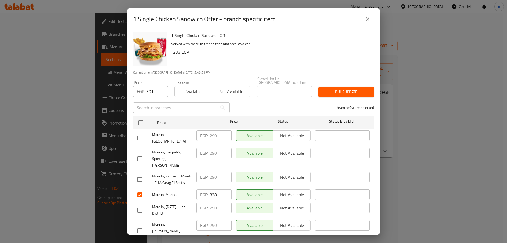
click at [329, 84] on div "Bulk update" at bounding box center [346, 92] width 62 height 16
click at [329, 88] on span "Bulk update" at bounding box center [346, 91] width 47 height 7
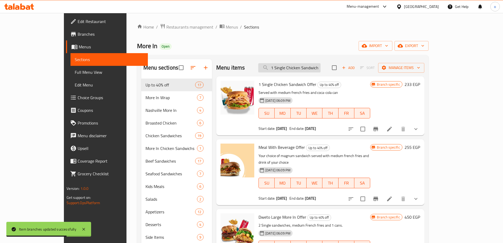
click at [320, 71] on input "1 Single Chicken Sandwich Offer" at bounding box center [289, 67] width 62 height 9
paste input "Meal With Beverage"
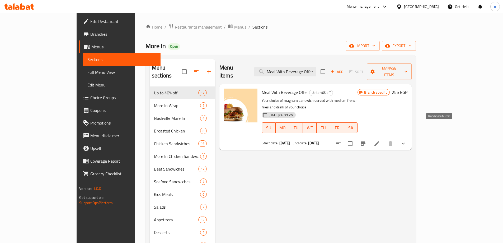
type input "Meal With Beverage Offer"
click at [366, 140] on icon "Branch-specific-item" at bounding box center [363, 143] width 6 height 6
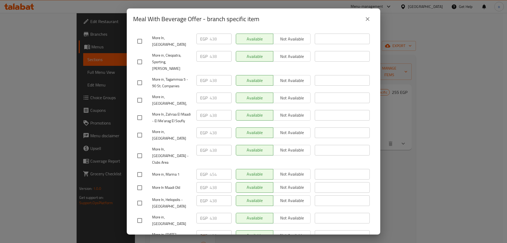
scroll to position [158, 0]
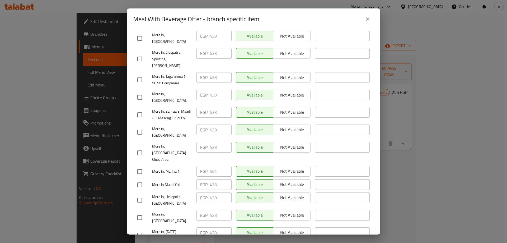
click at [143, 166] on input "checkbox" at bounding box center [139, 171] width 11 height 11
checkbox input "true"
click at [320, 122] on div "​" at bounding box center [342, 132] width 59 height 20
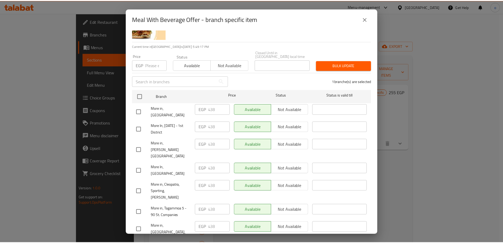
scroll to position [0, 0]
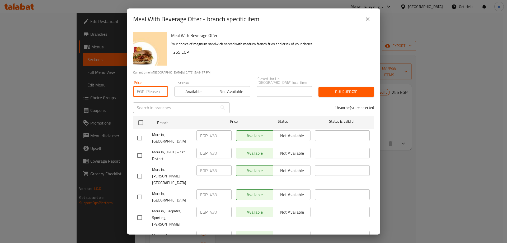
click at [156, 86] on input "number" at bounding box center [157, 91] width 22 height 11
paste input "416"
type input "416"
click at [357, 92] on button "Bulk update" at bounding box center [346, 92] width 55 height 10
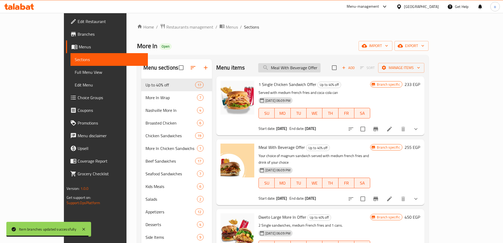
click at [315, 68] on input "Meal With Beverage Offer" at bounding box center [289, 67] width 62 height 9
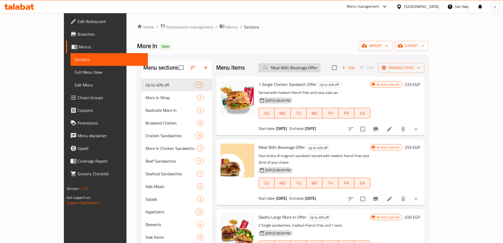
click at [315, 68] on input "Meal With Beverage Offer" at bounding box center [289, 67] width 62 height 9
paste input "Quattro More In Seafood"
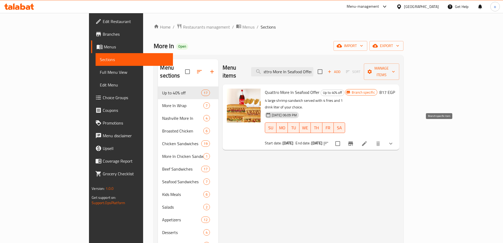
type input "Quattro More In Seafood Offer"
click at [357, 137] on button "Branch-specific-item" at bounding box center [350, 143] width 13 height 13
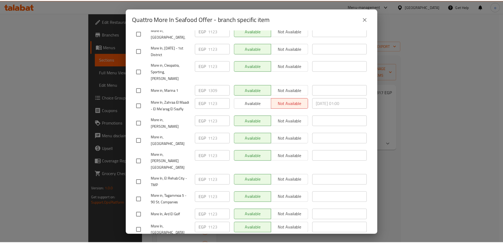
scroll to position [69, 0]
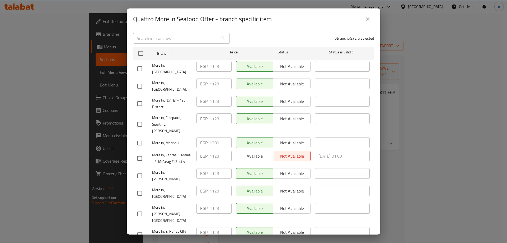
click at [254, 137] on div "Available Not available" at bounding box center [273, 142] width 75 height 11
click at [367, 19] on icon "close" at bounding box center [367, 19] width 6 height 6
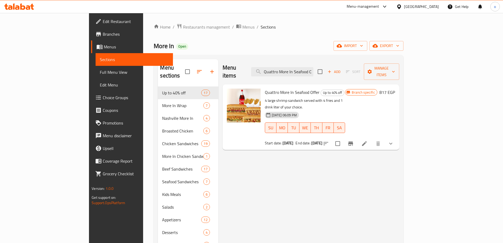
click at [372, 139] on li at bounding box center [364, 144] width 15 height 10
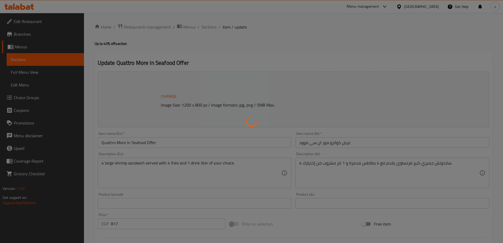
type input "إختيارك من الساندوتش الأول :"
type input "1"
type input "إختيارك من الساندوتش الثاني :"
type input "1"
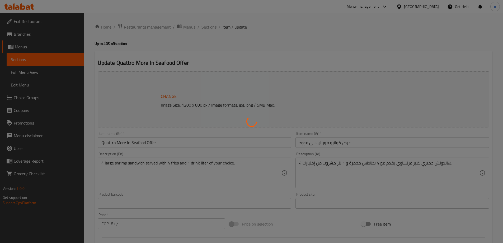
type input "1"
type input "إختيارك من الساندوتش الثالث :"
type input "1"
type input "إختيارك من الساندوتش الرابع :"
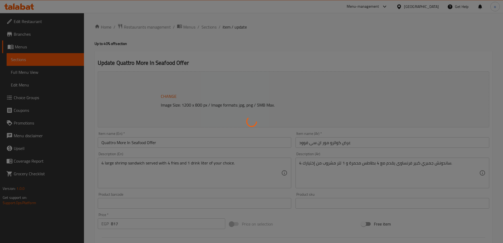
type input "1"
type input "اختر مشروبك"
type input "1"
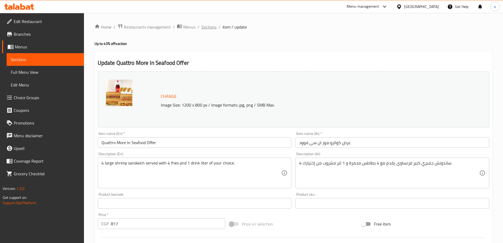
click at [209, 26] on span "Sections" at bounding box center [209, 27] width 15 height 6
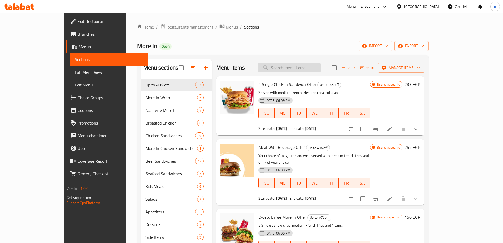
click at [311, 68] on input "search" at bounding box center [289, 67] width 62 height 9
paste input "Triple Saver"
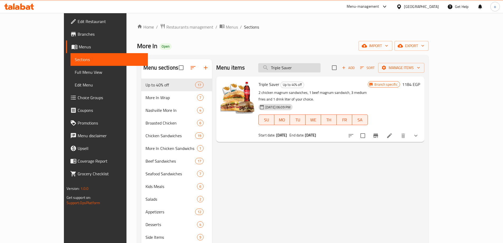
drag, startPoint x: 323, startPoint y: 65, endPoint x: 287, endPoint y: 67, distance: 36.0
click at [287, 67] on input "Triple Saver" at bounding box center [289, 67] width 62 height 9
paste input "Single Box (Trendy Family Box)"
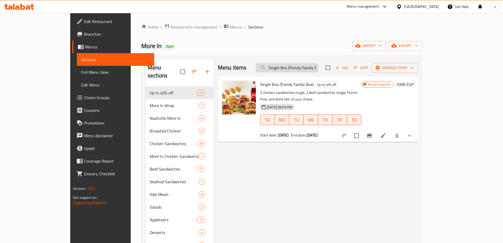
click at [302, 71] on input "Single Box (Trendy Family Box)" at bounding box center [287, 67] width 62 height 9
paste input "zamanuk wazaman ghayrik duet Magnum"
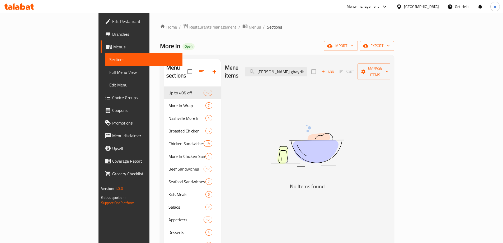
drag, startPoint x: 325, startPoint y: 67, endPoint x: 234, endPoint y: 68, distance: 91.1
click at [234, 68] on div "Menu items zamanuk wazaman ghayrik duet Magnum Add Sort Manage items" at bounding box center [307, 71] width 165 height 25
type input "Magnum"
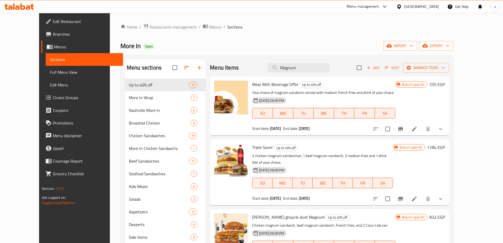
drag, startPoint x: 295, startPoint y: 70, endPoint x: 268, endPoint y: 71, distance: 27.0
click at [268, 71] on div "Menu items Magnum Add Sort Manage items" at bounding box center [329, 67] width 239 height 17
paste input "zamanuk wazaman ghayrik duet Magnum"
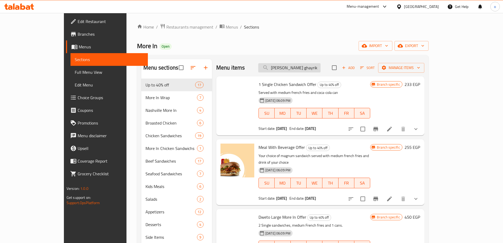
scroll to position [0, 27]
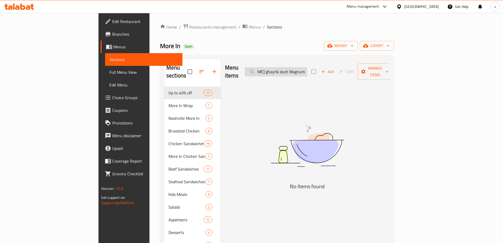
click at [307, 68] on input "zamanuk wazaman ghayrik duet Magnum" at bounding box center [276, 71] width 62 height 9
drag, startPoint x: 305, startPoint y: 69, endPoint x: 364, endPoint y: 64, distance: 59.2
click at [364, 64] on div "Menu items zamanuk wazaman ghayrik duet Magnum Add Sort Manage items" at bounding box center [307, 71] width 165 height 25
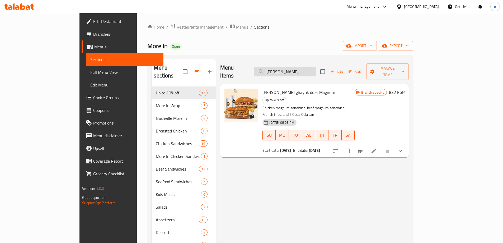
click at [301, 68] on input "zamanuk wazaman ghayrik" at bounding box center [285, 71] width 62 height 9
paste input "Duetto Wrap"
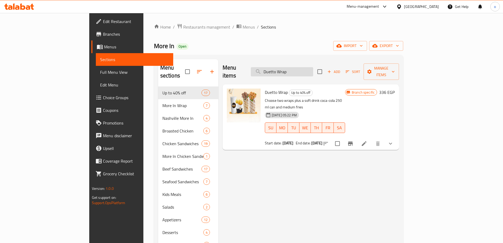
drag, startPoint x: 312, startPoint y: 70, endPoint x: 324, endPoint y: 69, distance: 12.4
click at [312, 70] on input "Duetto Wrap" at bounding box center [282, 71] width 62 height 9
paste input "weto Large More In Offer"
drag, startPoint x: 329, startPoint y: 67, endPoint x: 268, endPoint y: 65, distance: 61.6
click at [268, 65] on div "Menu items Duetto Wrap Add Sort Manage items" at bounding box center [311, 71] width 176 height 25
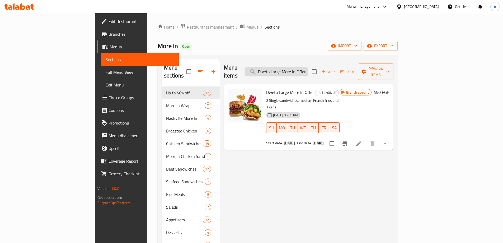
click at [308, 67] on input "Dweto Large More In Offer" at bounding box center [276, 71] width 62 height 9
paste input "1 Single Chicken Sandwich"
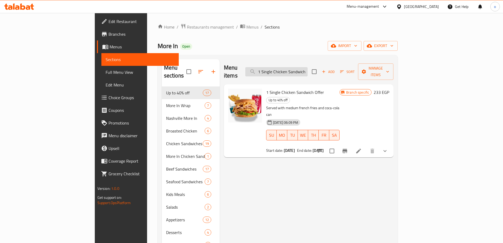
click at [308, 69] on input "1 Single Chicken Sandwich Offer" at bounding box center [276, 71] width 62 height 9
paste input "Meal With Beverage"
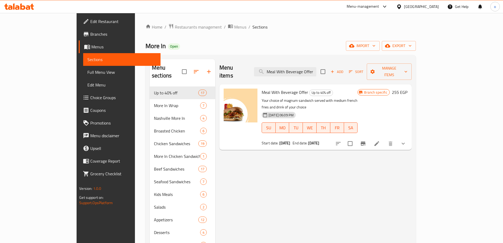
type input "Meal With Beverage Offer"
click at [305, 44] on div "More In Open import export" at bounding box center [281, 46] width 270 height 10
click at [356, 138] on input "checkbox" at bounding box center [350, 143] width 11 height 11
checkbox input "true"
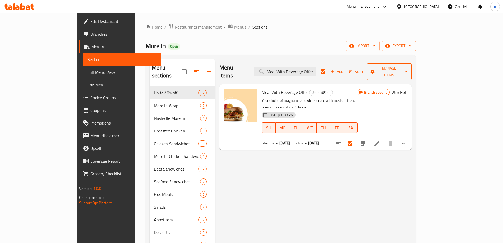
click at [408, 69] on span "Manage items" at bounding box center [389, 71] width 36 height 13
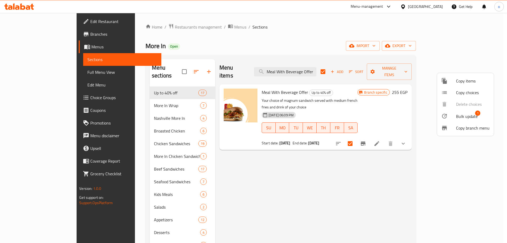
click at [457, 110] on ul "Copy items Copy choices Delete choices Bulk update 1 Copy branch menu" at bounding box center [465, 104] width 57 height 63
click at [457, 112] on li "Bulk update 1" at bounding box center [465, 116] width 57 height 12
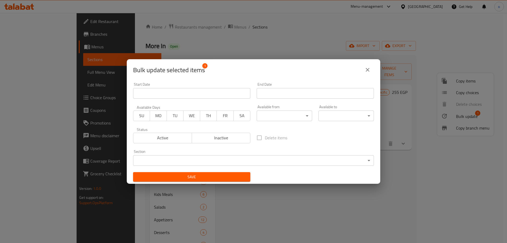
click at [368, 72] on icon "close" at bounding box center [367, 70] width 6 height 6
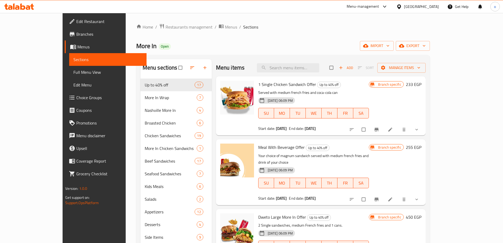
click at [76, 35] on span "Branches" at bounding box center [109, 34] width 66 height 6
